Goal: Navigation & Orientation: Find specific page/section

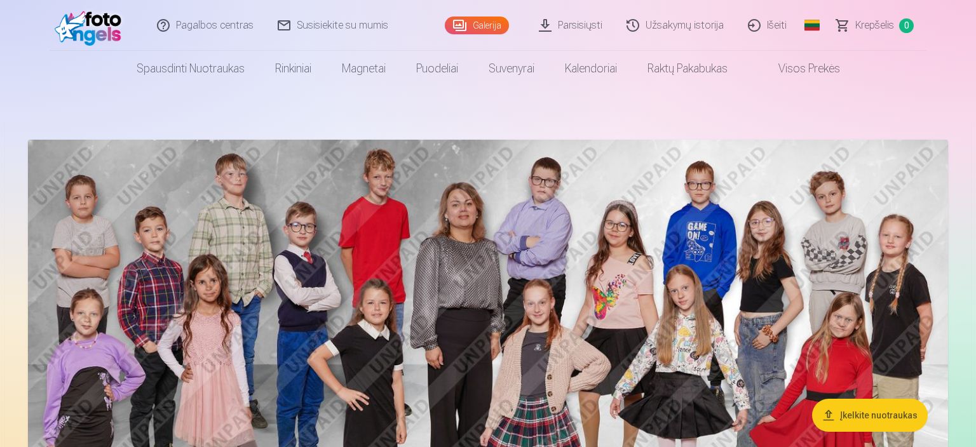
click at [494, 24] on link "Galerija" at bounding box center [477, 26] width 64 height 18
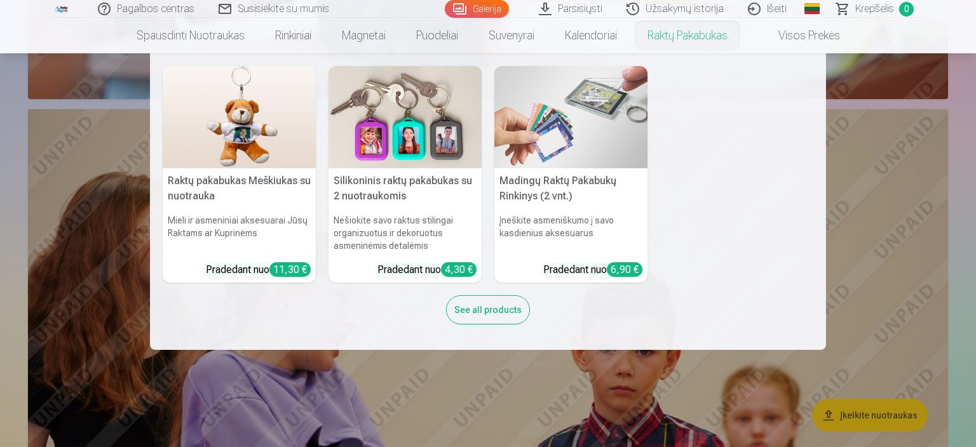
scroll to position [10738, 0]
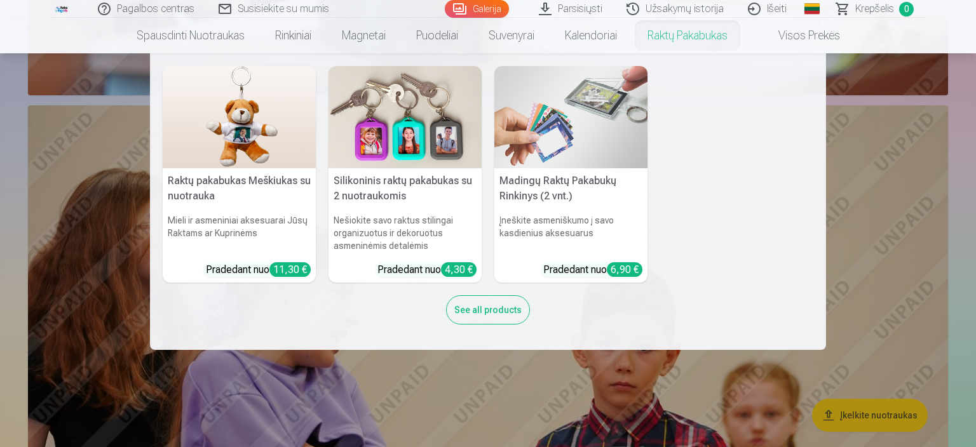
click at [497, 320] on div "See all products" at bounding box center [488, 310] width 84 height 29
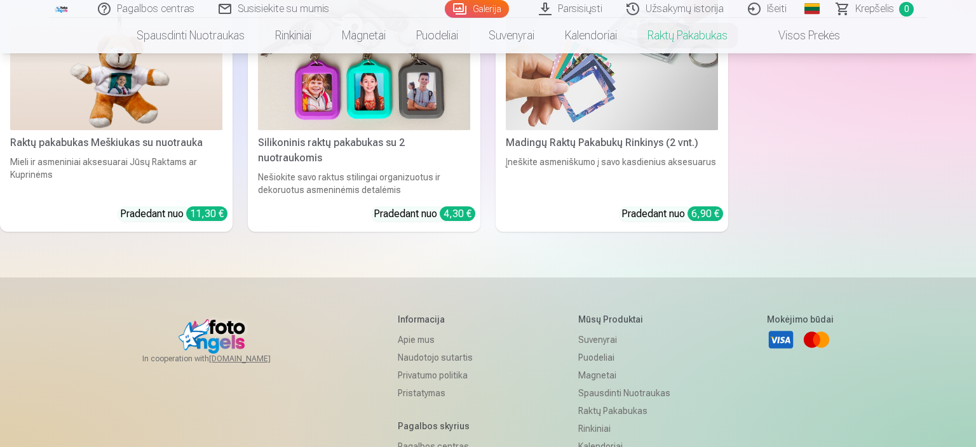
scroll to position [201, 0]
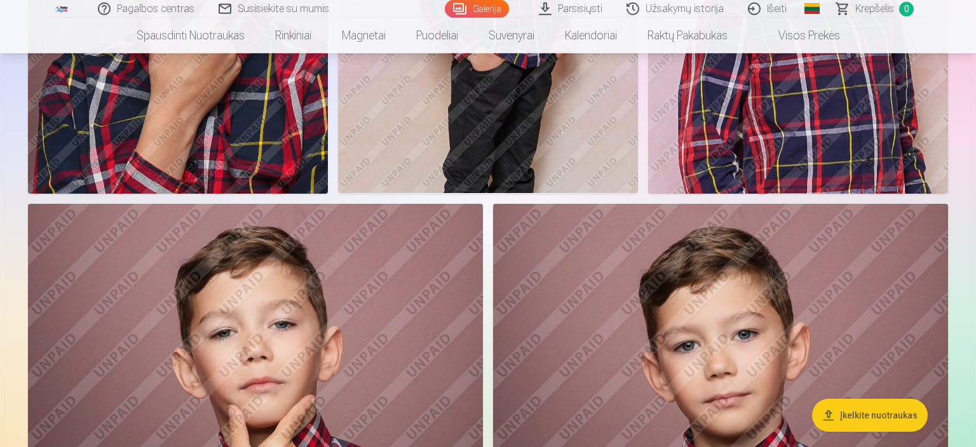
scroll to position [4295, 0]
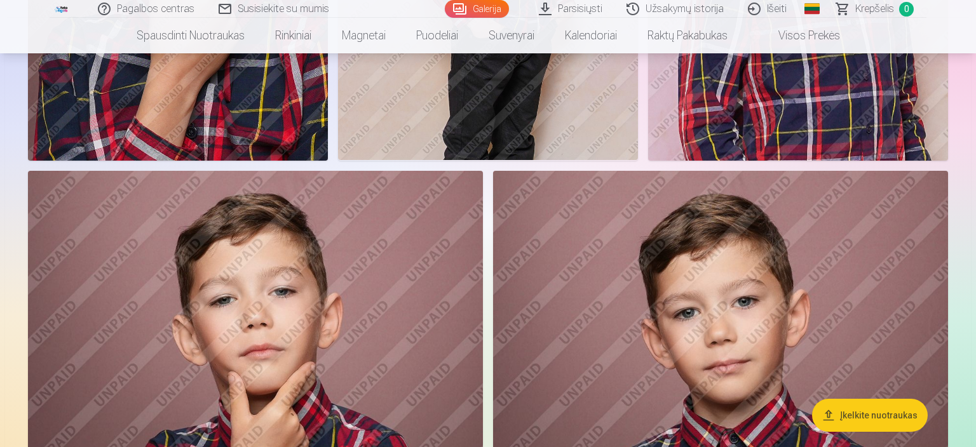
click at [571, 13] on link "Parsisiųsti" at bounding box center [572, 9] width 88 height 18
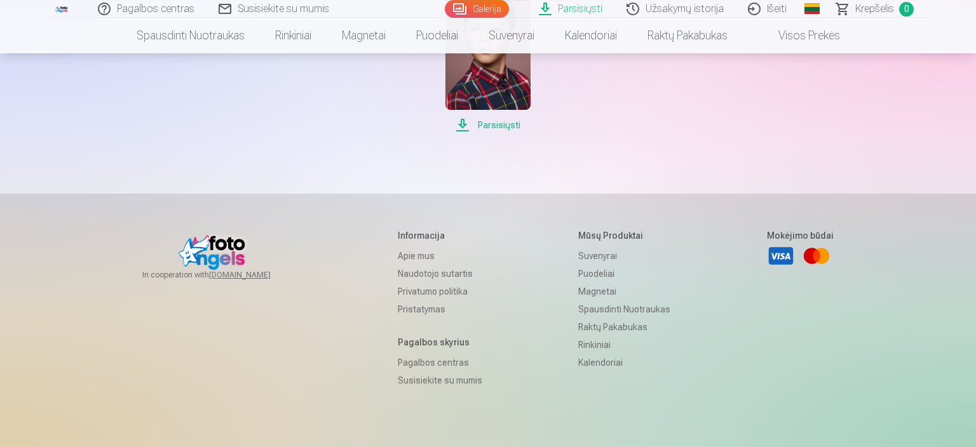
scroll to position [433, 0]
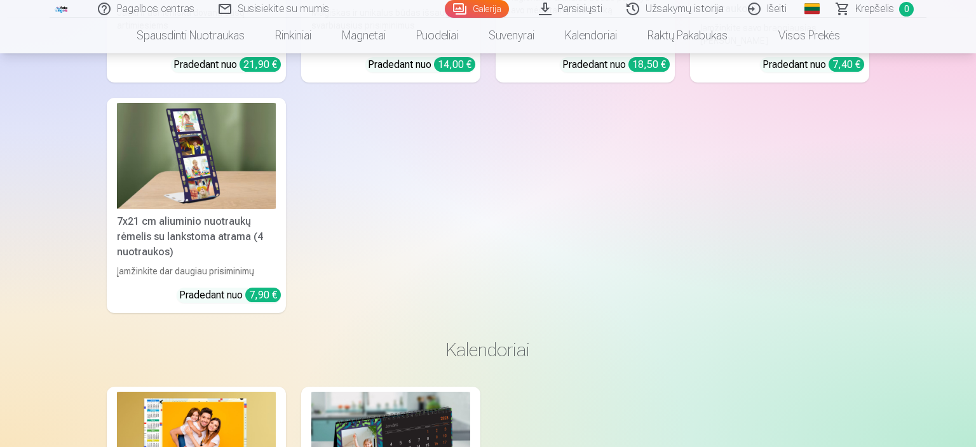
scroll to position [16711, 0]
